Goal: Transaction & Acquisition: Purchase product/service

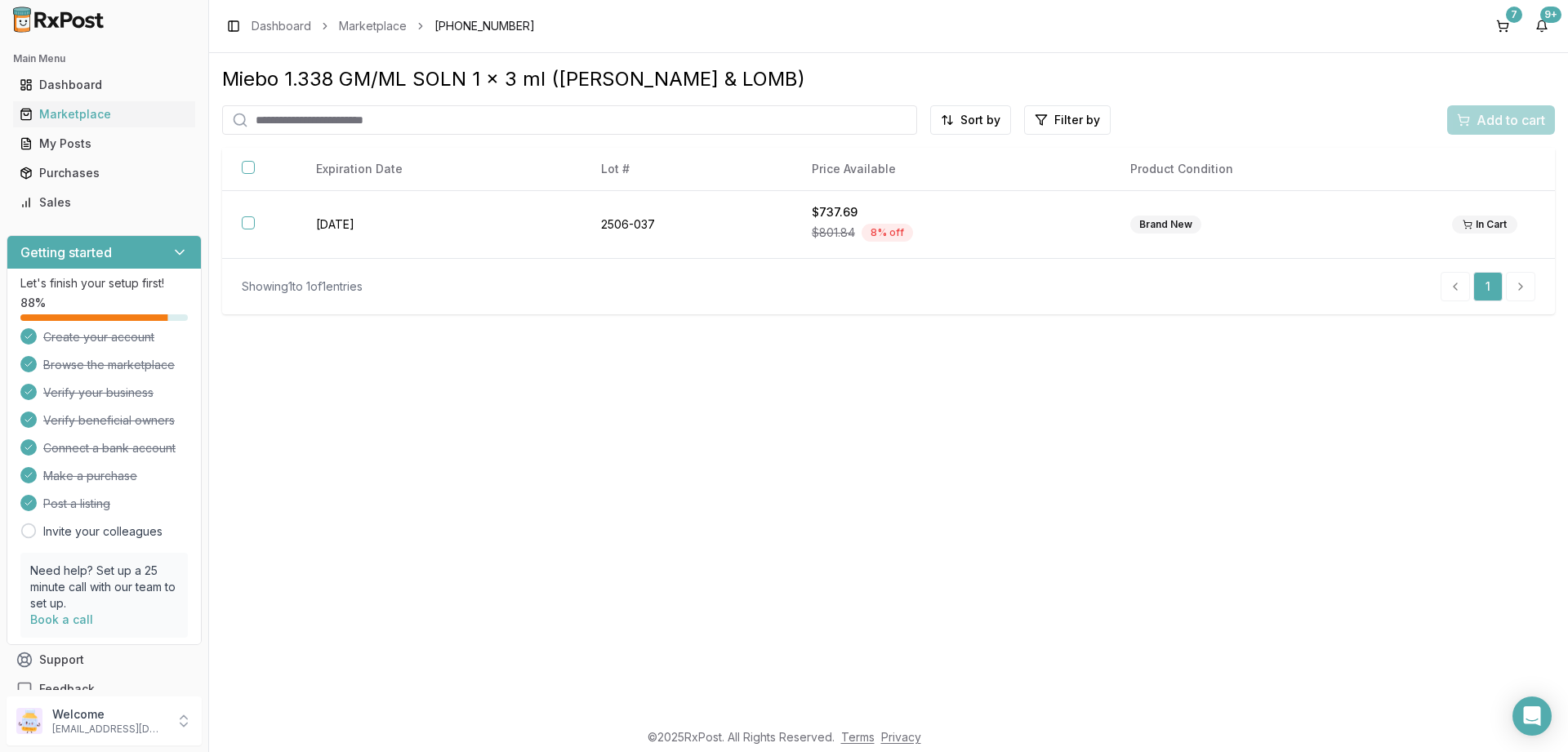
click at [442, 113] on input "search" at bounding box center [570, 120] width 695 height 29
type input "*******"
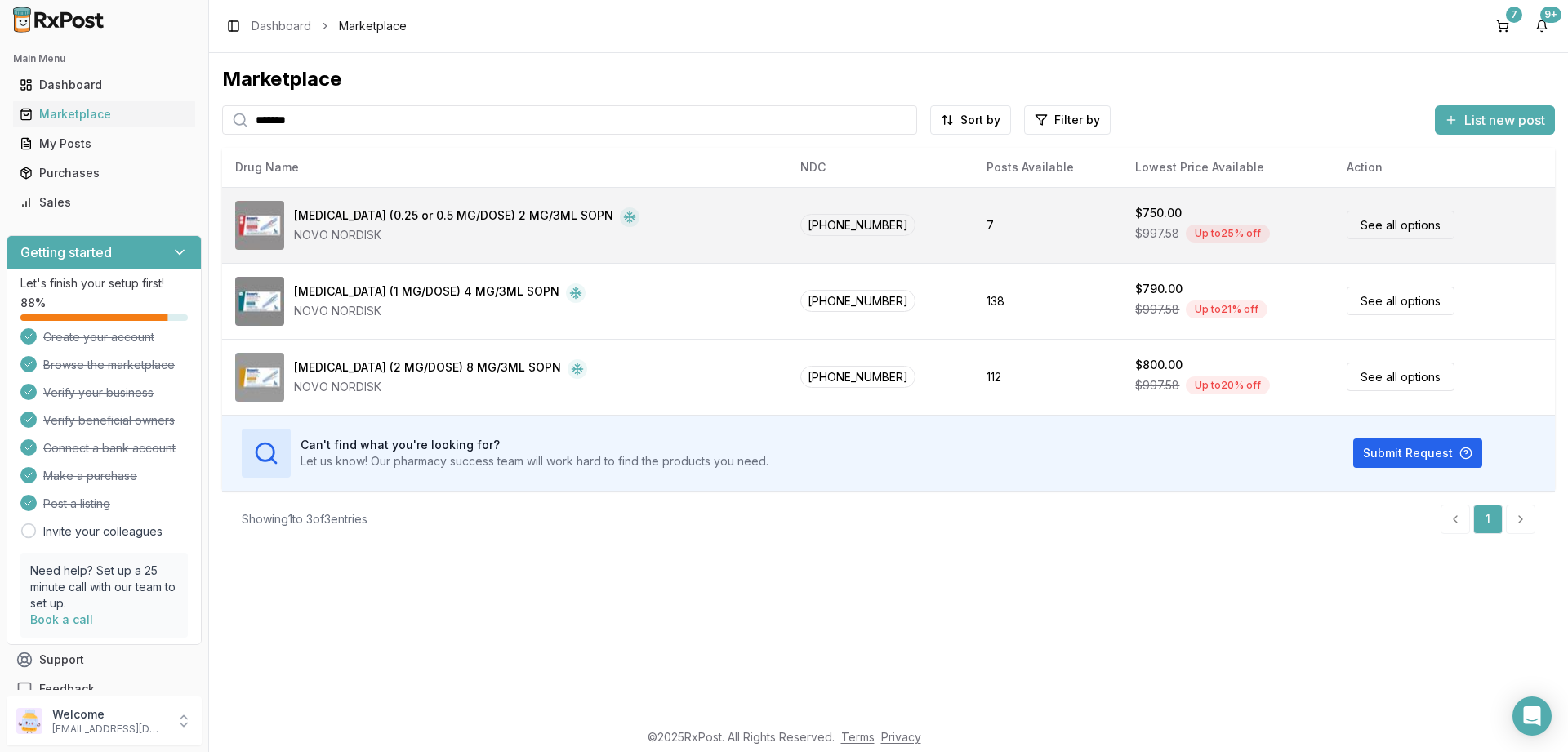
click at [1382, 213] on link "See all options" at bounding box center [1400, 225] width 108 height 29
click at [1363, 225] on link "See all options" at bounding box center [1400, 225] width 108 height 29
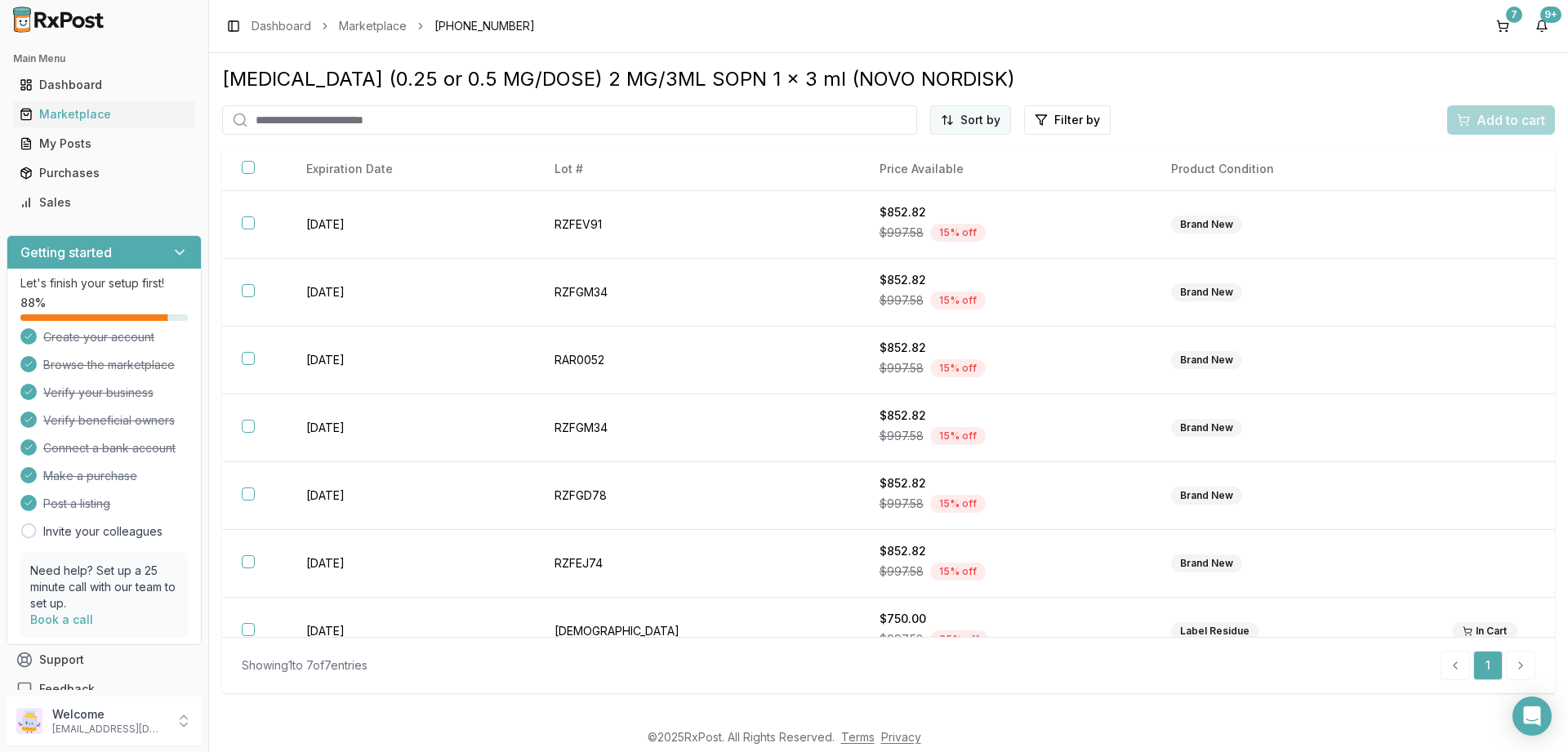
click at [982, 122] on html "Main Menu Dashboard Marketplace My Posts Purchases Sales Getting started Let's …" at bounding box center [784, 376] width 1568 height 752
click at [903, 182] on div "Price (Low to High)" at bounding box center [931, 182] width 155 height 26
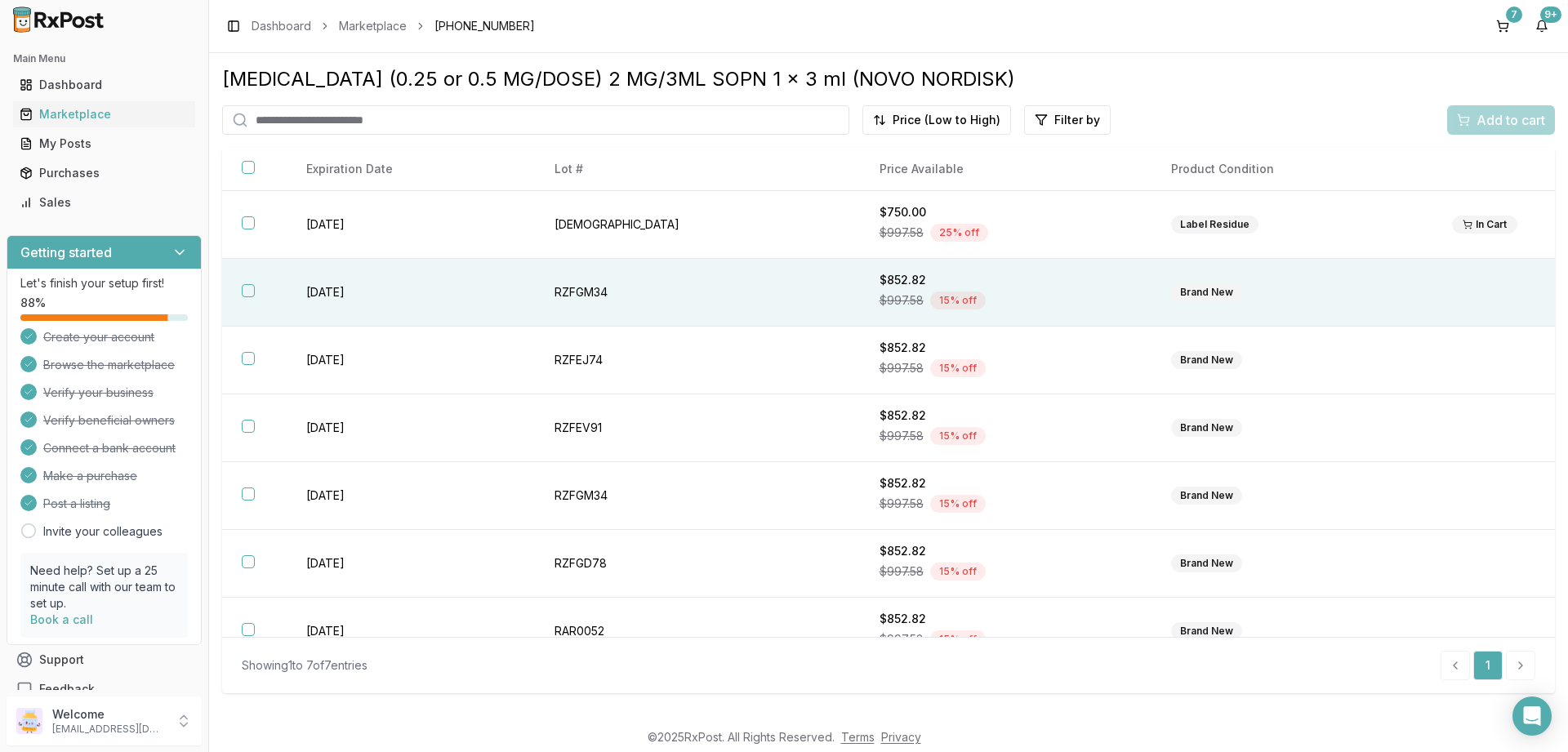
click at [246, 292] on button "button" at bounding box center [248, 290] width 13 height 13
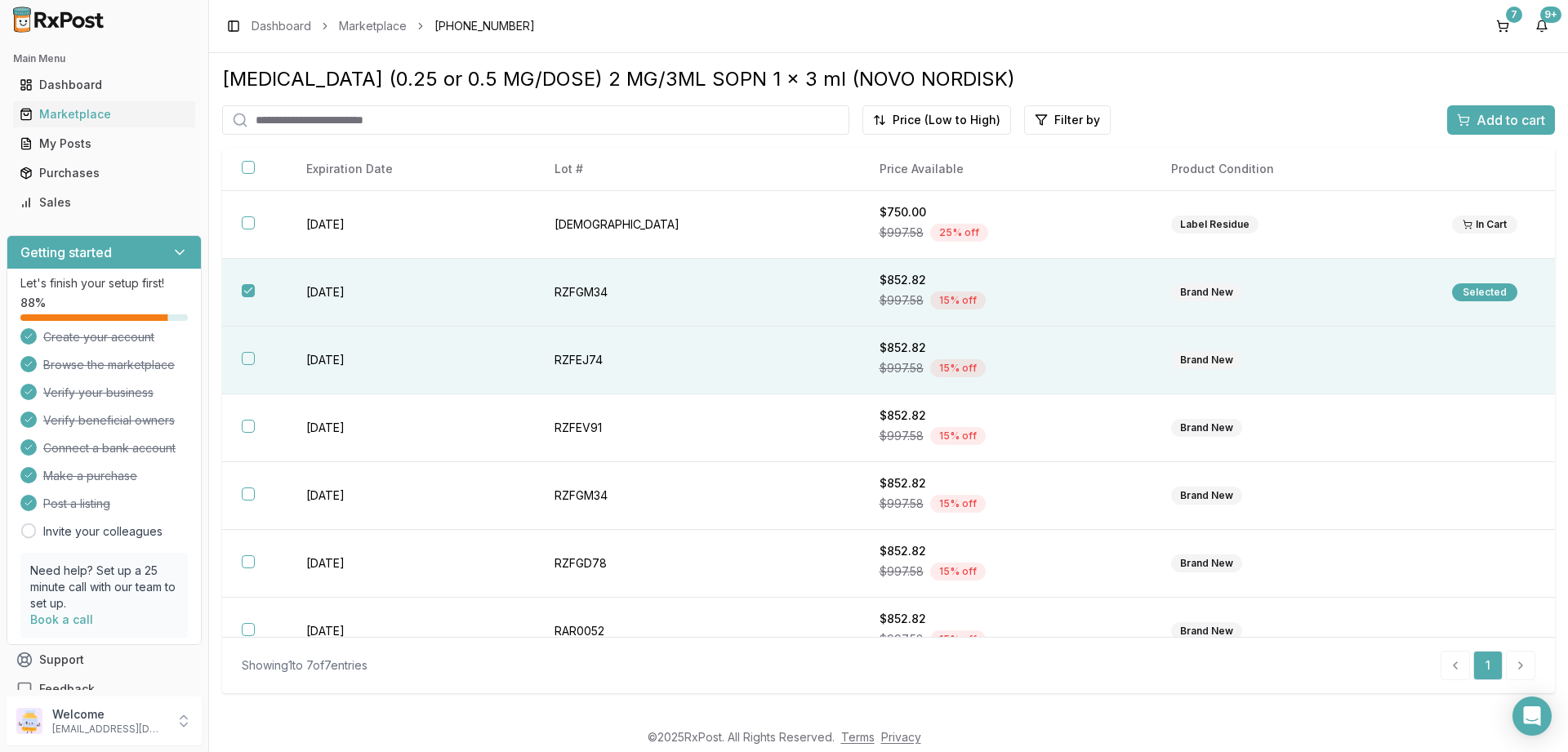
click at [247, 361] on button "button" at bounding box center [248, 358] width 13 height 13
click at [1489, 123] on span "Add to cart" at bounding box center [1511, 120] width 68 height 19
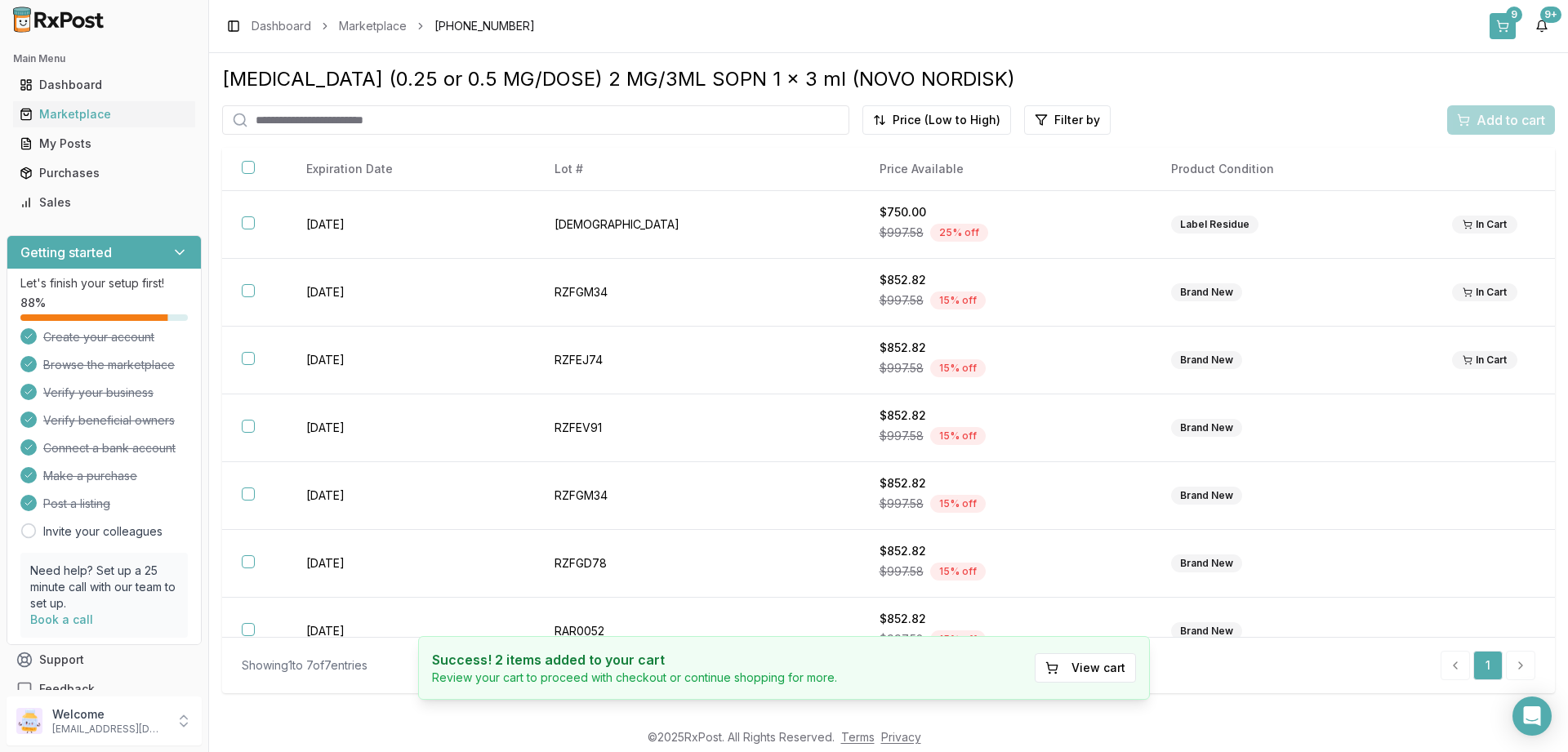
click at [1503, 23] on button "9" at bounding box center [1503, 26] width 26 height 26
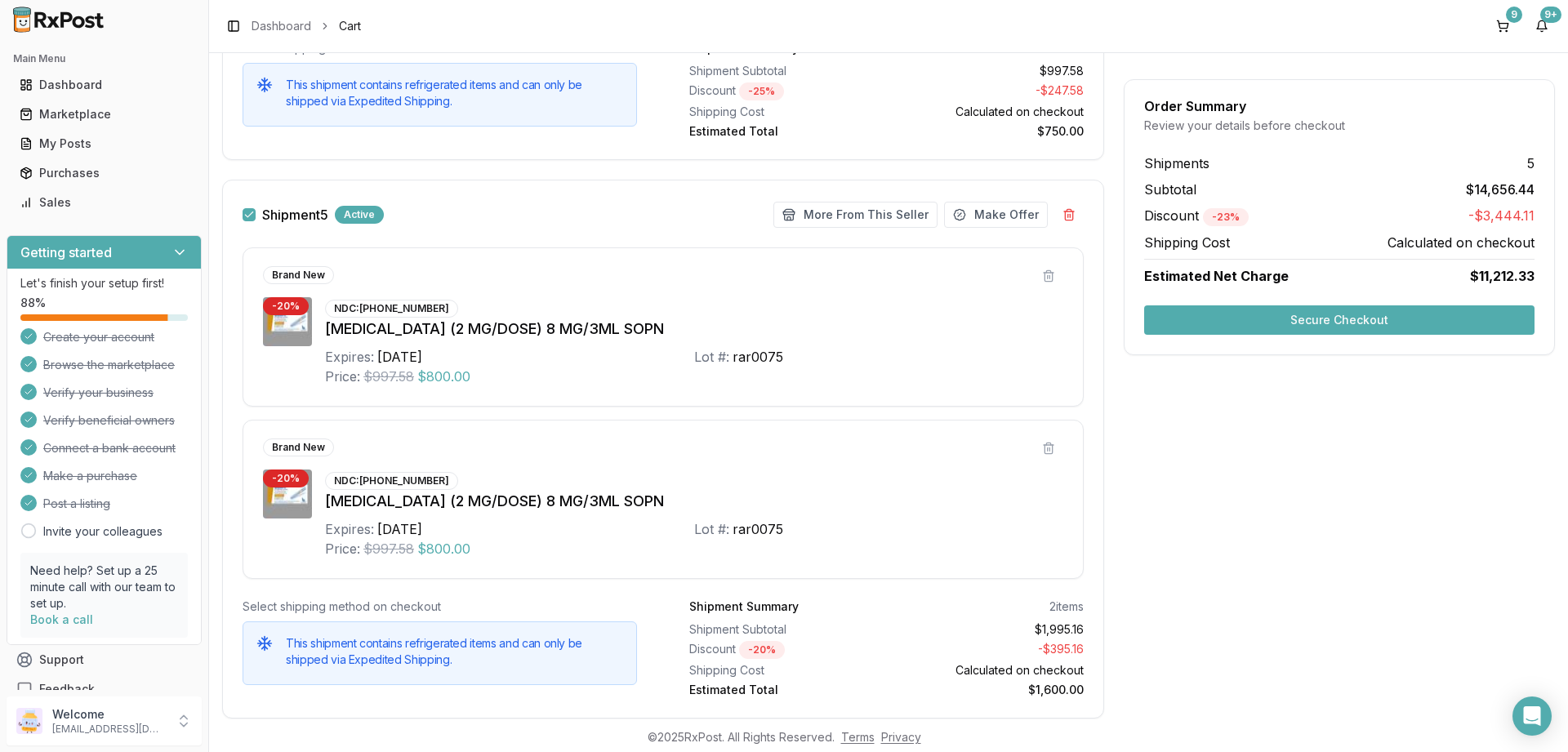
scroll to position [2253, 0]
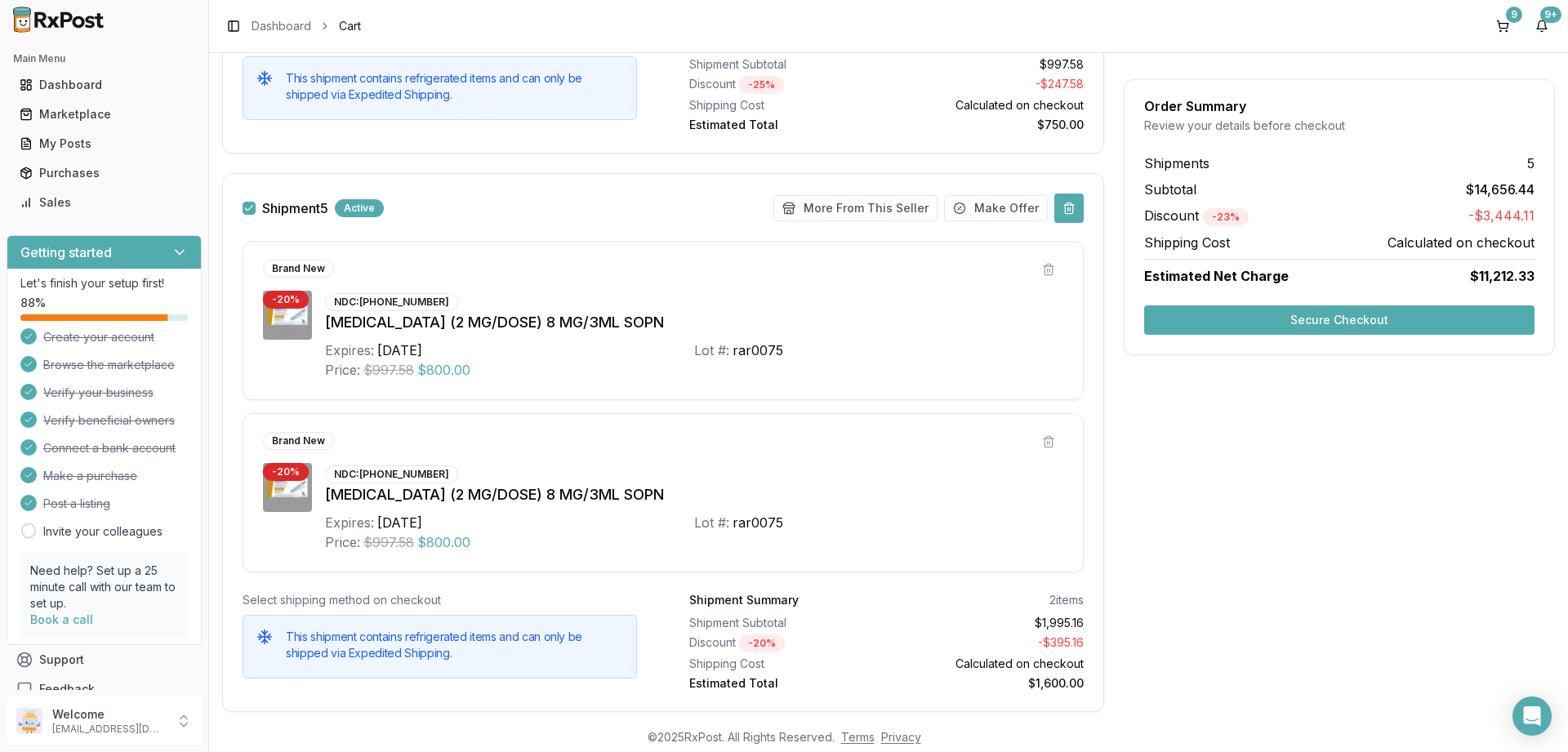
click at [1064, 207] on button at bounding box center [1069, 208] width 29 height 29
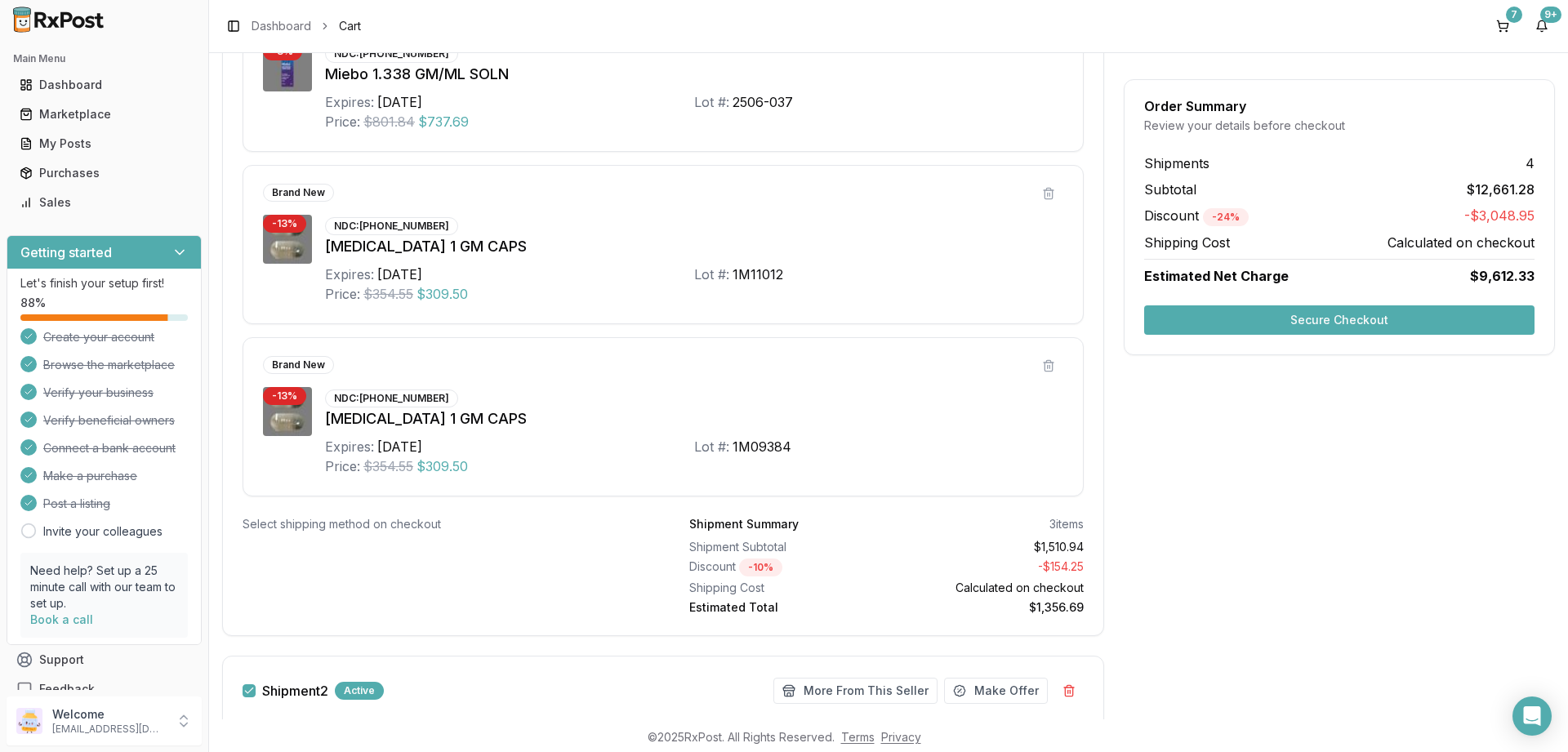
scroll to position [262, 0]
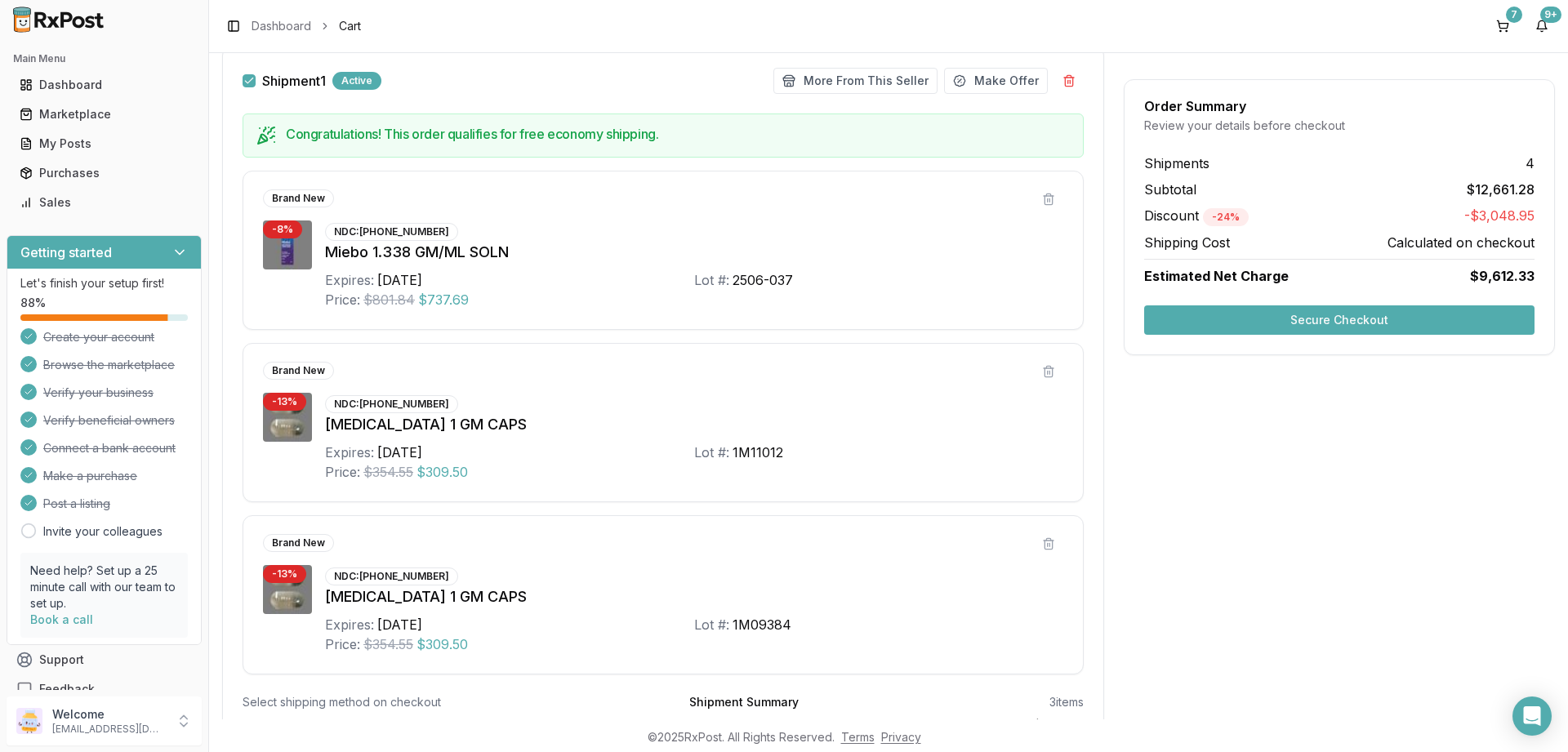
click at [1351, 324] on button "Secure Checkout" at bounding box center [1338, 320] width 390 height 29
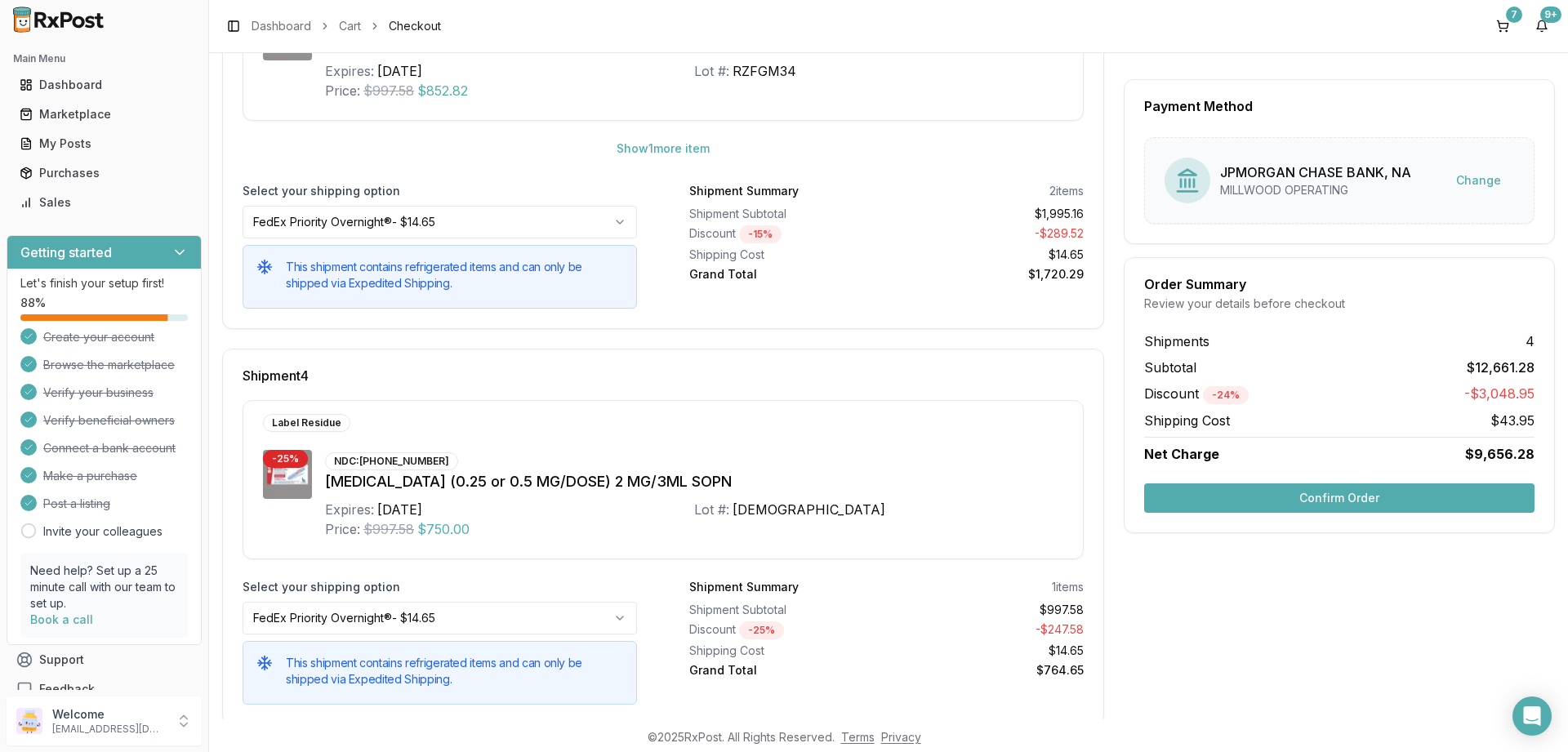
scroll to position [1228, 0]
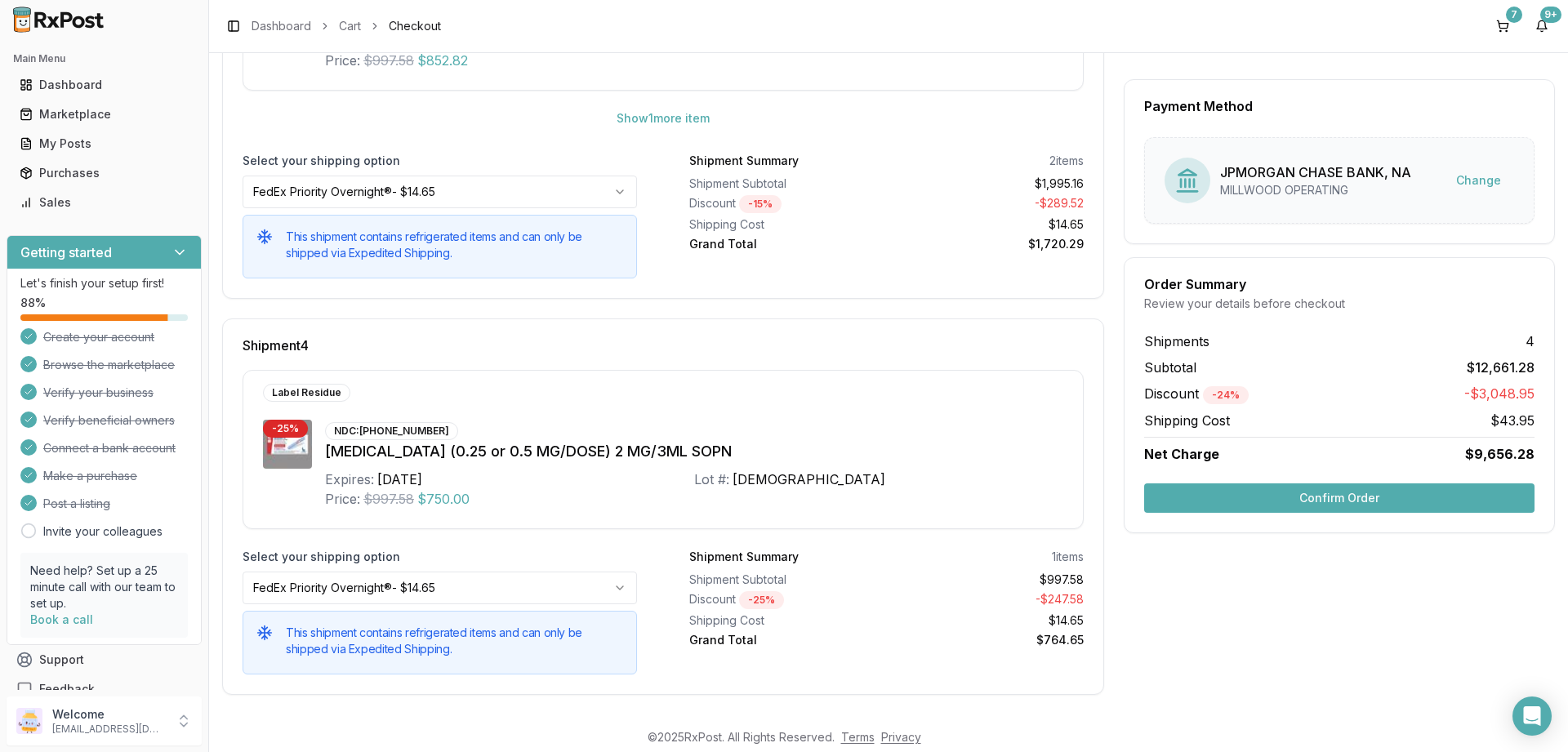
click at [1344, 495] on button "Confirm Order" at bounding box center [1338, 498] width 390 height 29
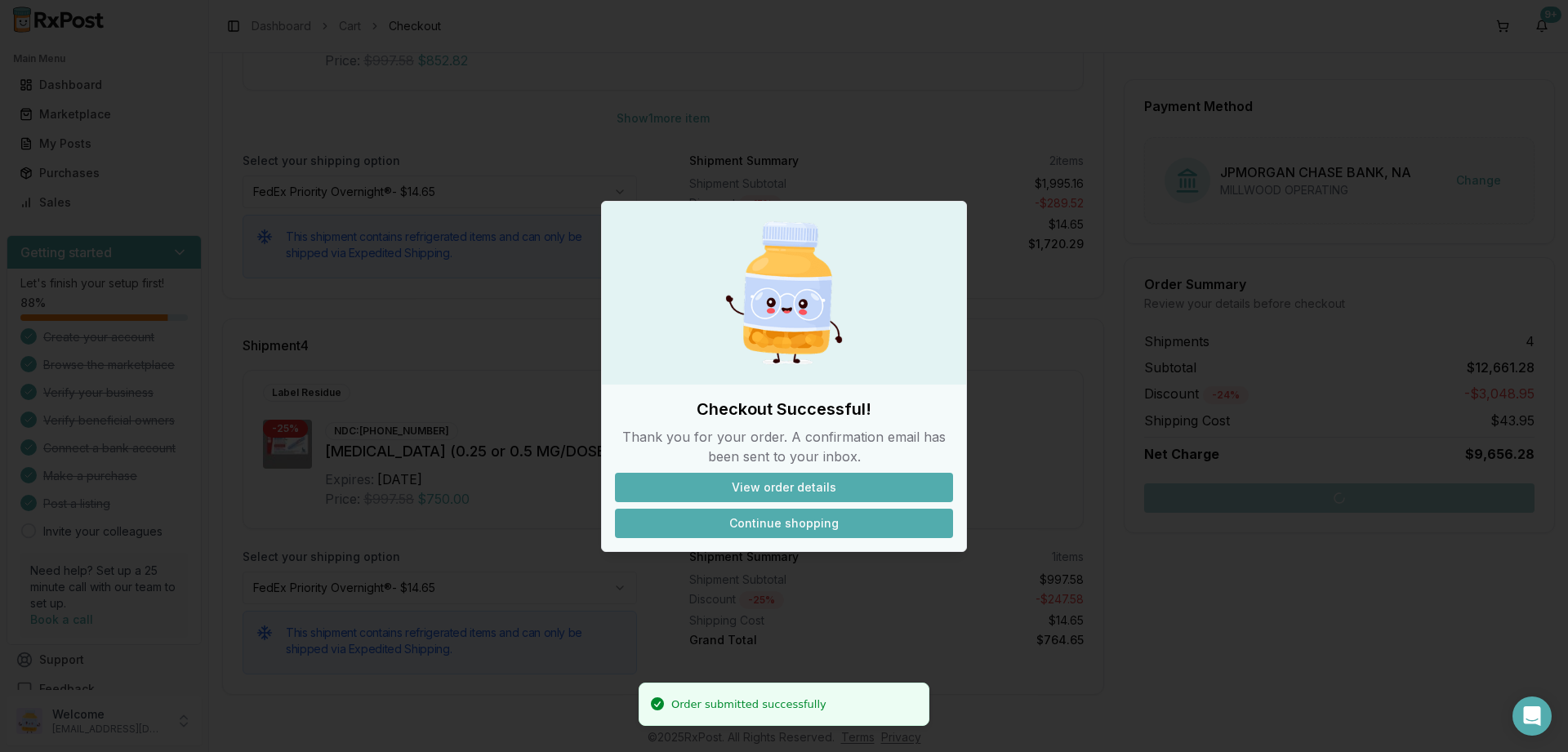
click at [784, 521] on button "Continue shopping" at bounding box center [784, 523] width 338 height 29
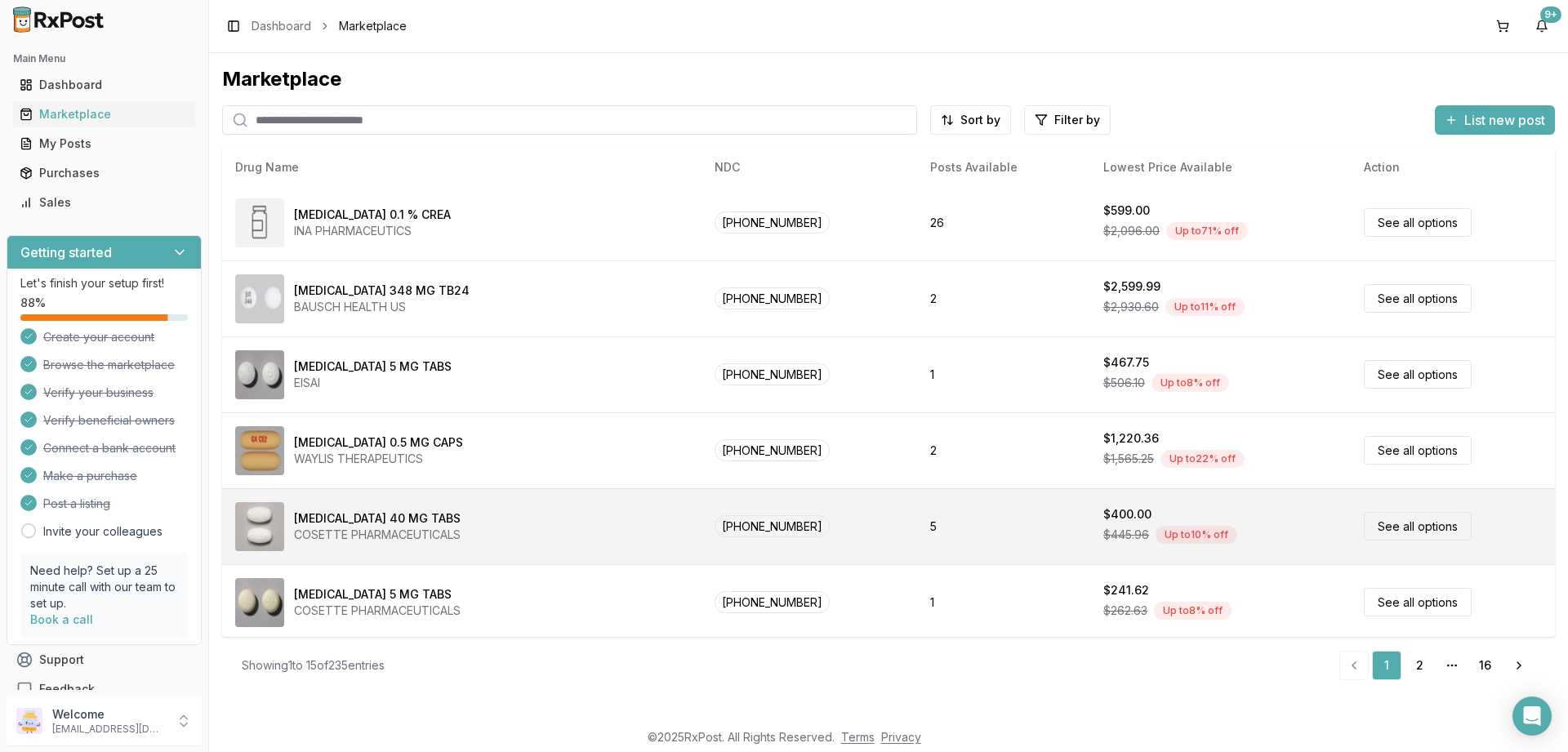
scroll to position [689, 0]
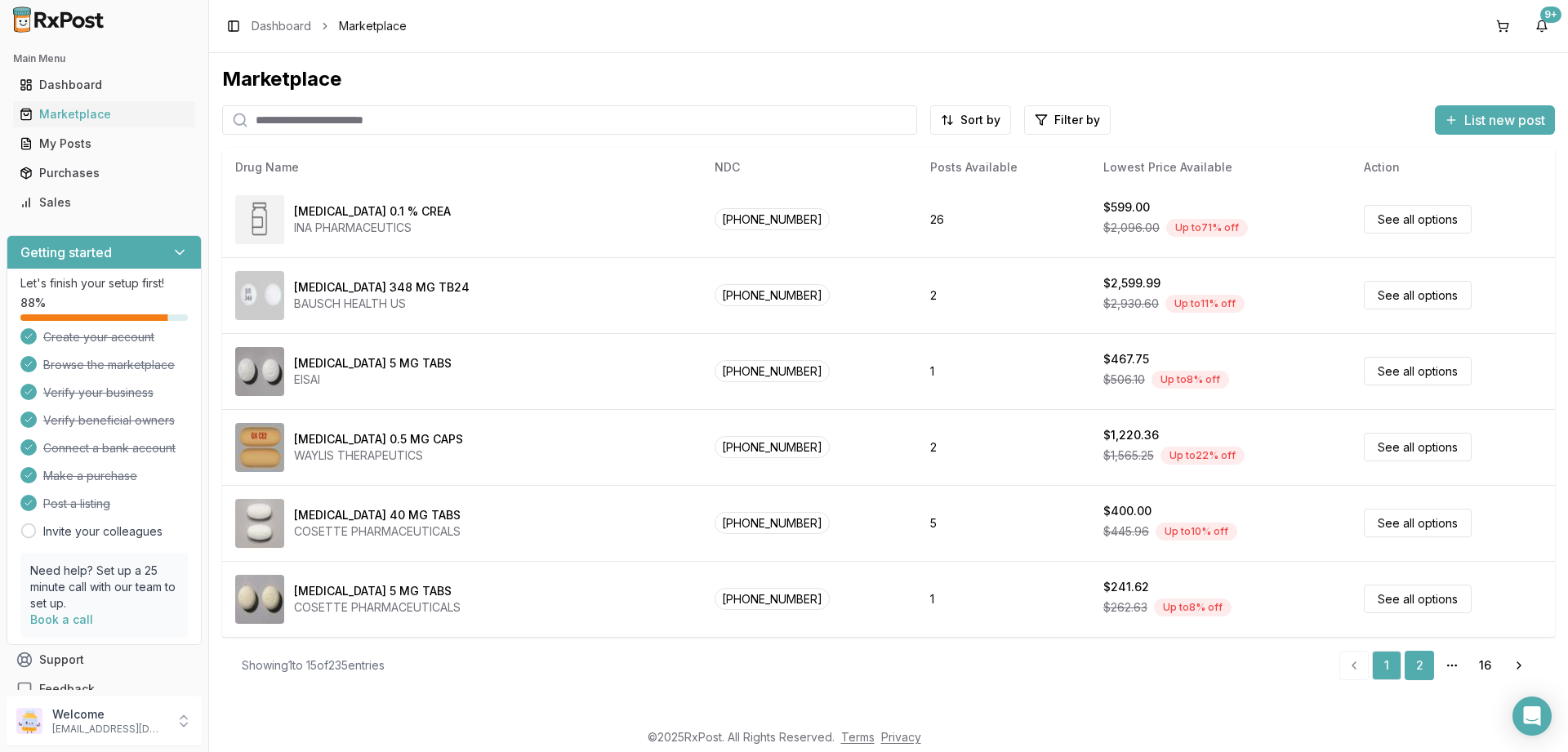
click at [1415, 664] on link "2" at bounding box center [1420, 665] width 29 height 29
